Goal: Transaction & Acquisition: Purchase product/service

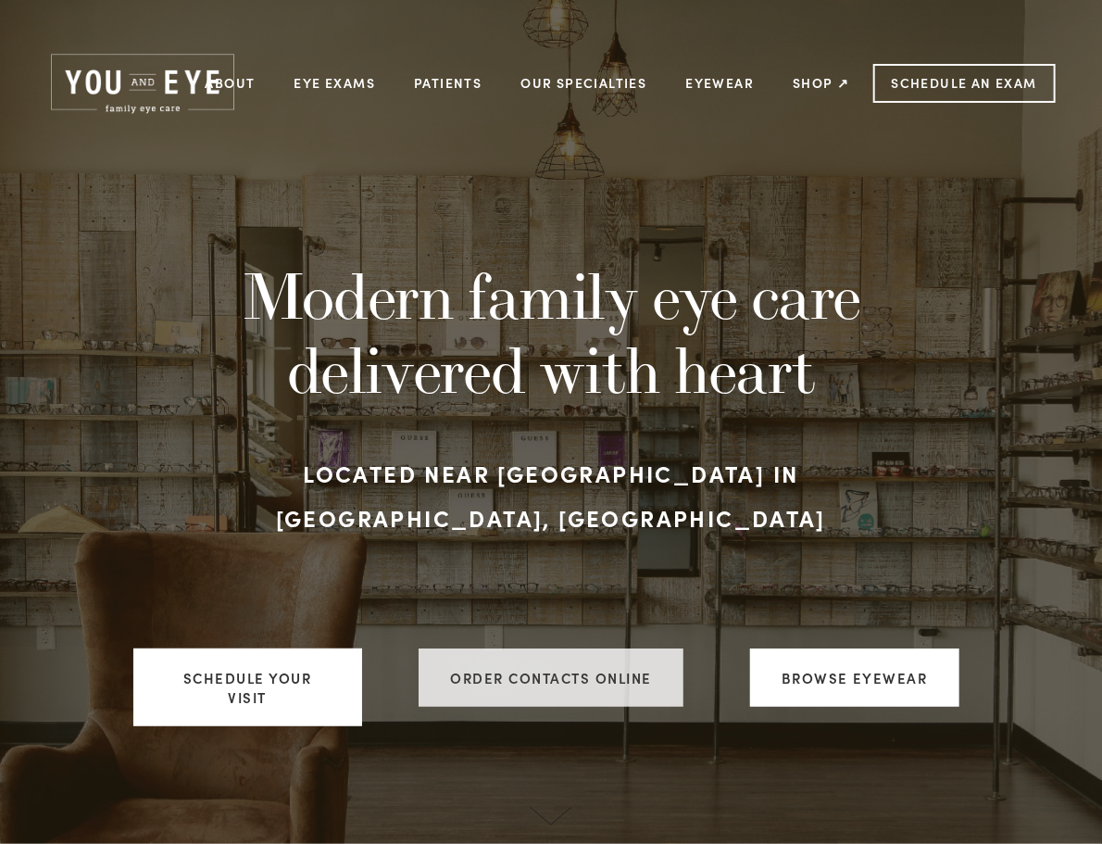
click at [597, 707] on link "ORDER CONTACTS ONLINE" at bounding box center [551, 677] width 265 height 58
